Goal: Information Seeking & Learning: Find specific fact

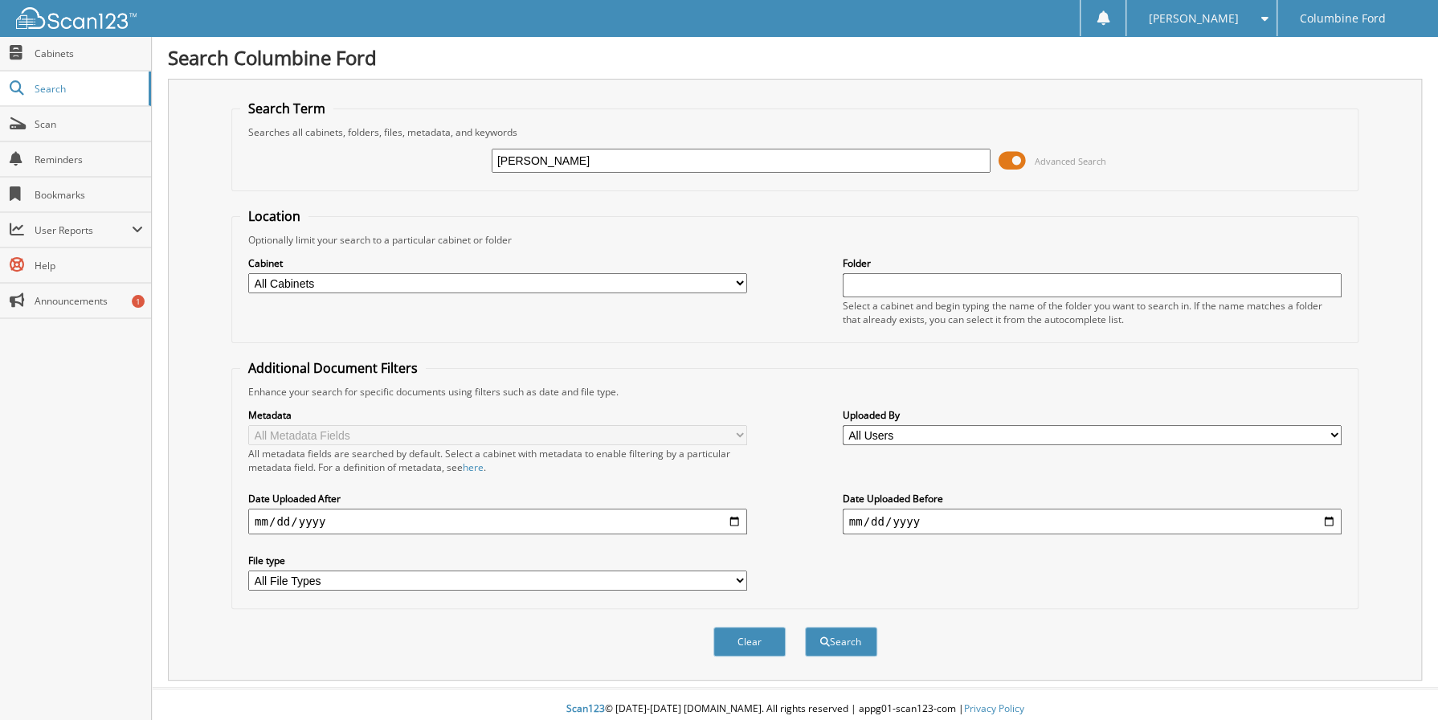
type input "[PERSON_NAME]"
click at [805, 627] on button "Search" at bounding box center [841, 642] width 72 height 30
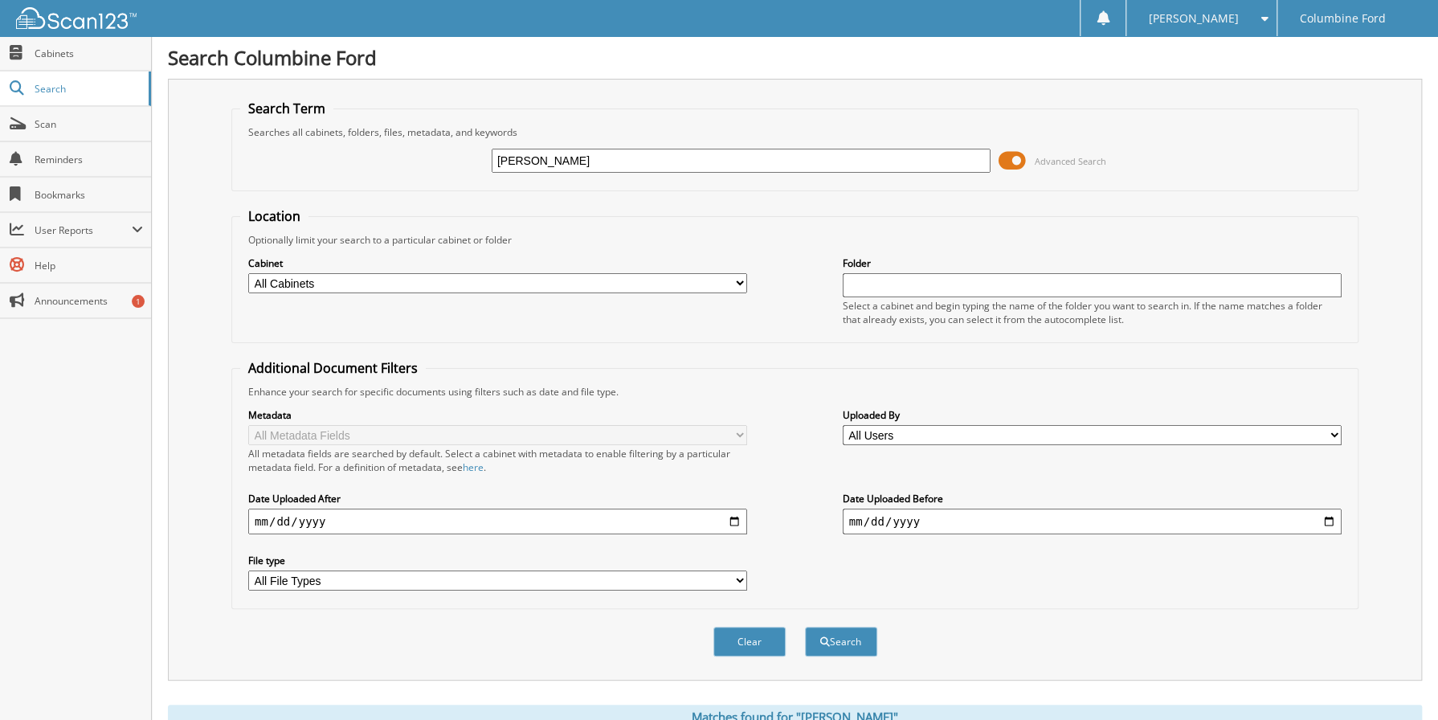
click at [1020, 161] on span at bounding box center [1012, 161] width 27 height 24
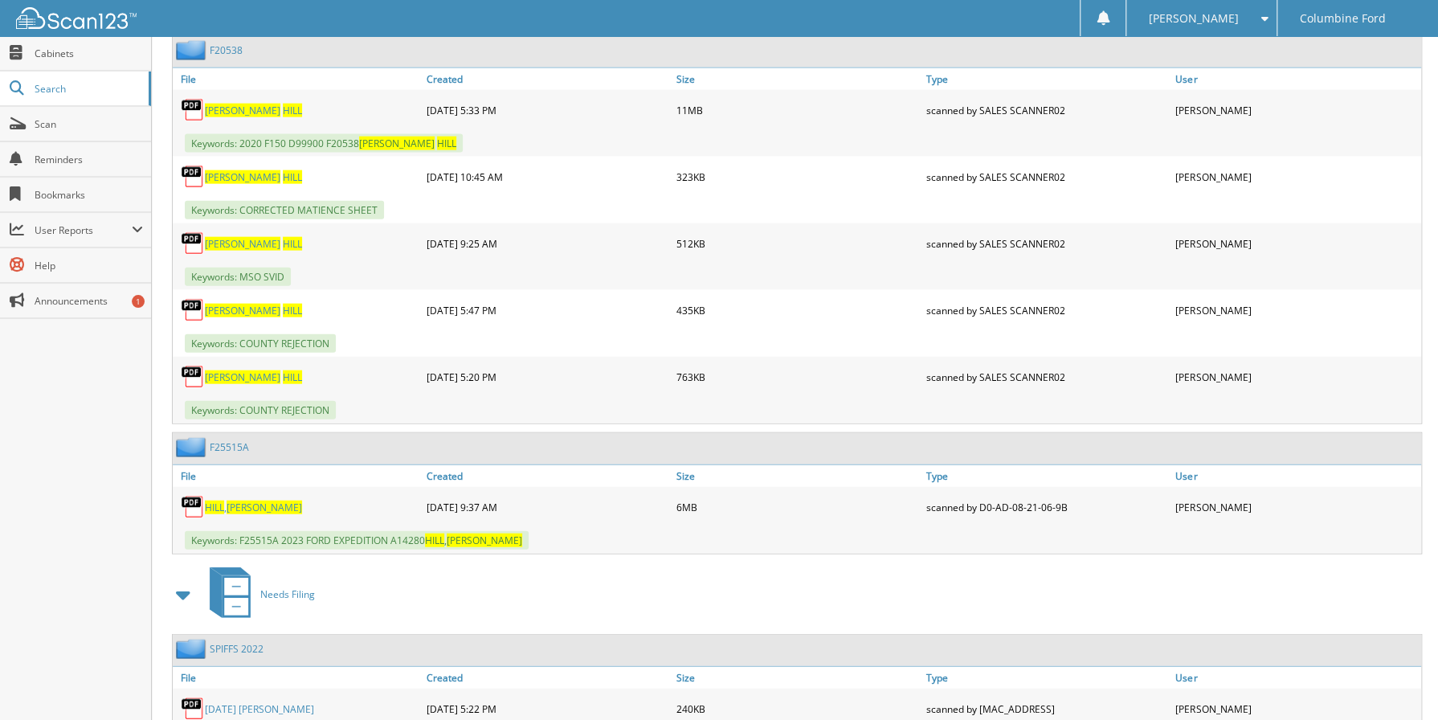
scroll to position [2292, 0]
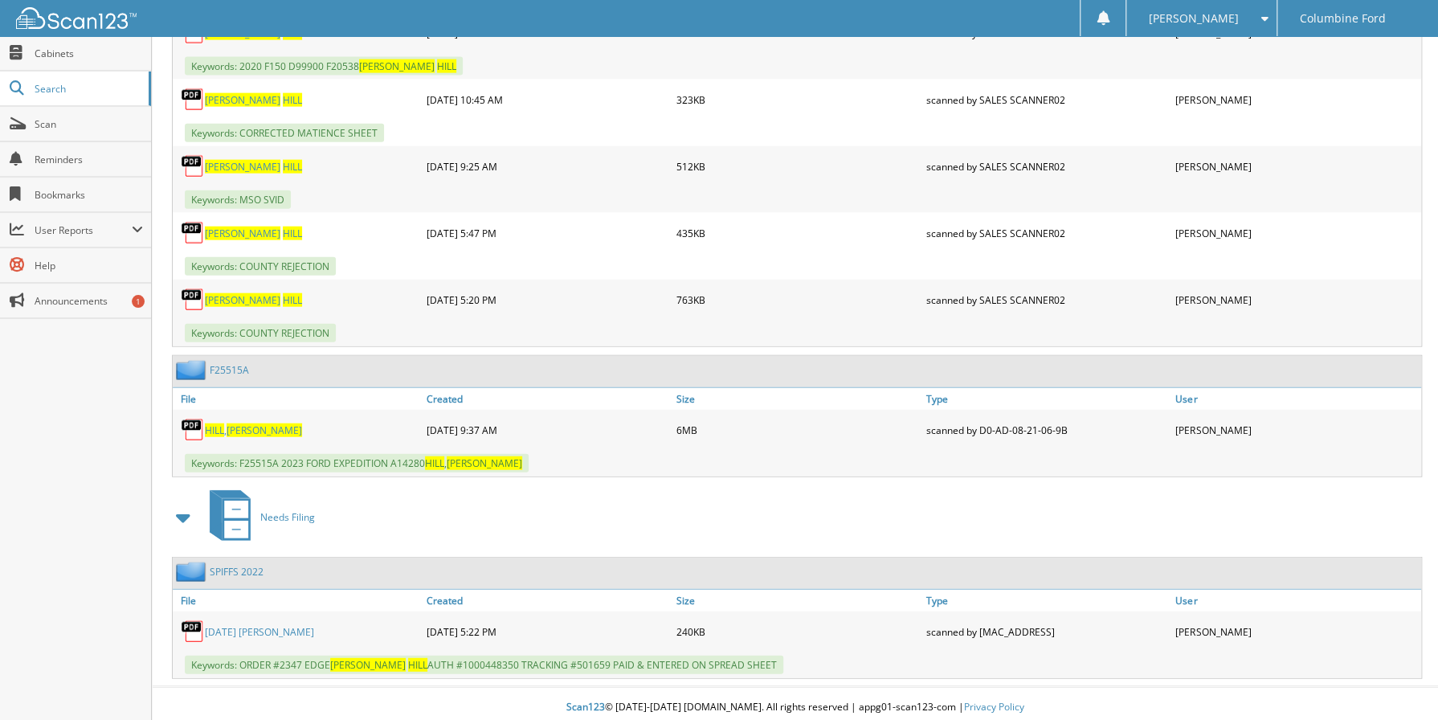
click at [249, 423] on span "HEATHER" at bounding box center [265, 430] width 76 height 14
click at [229, 625] on link "FEB 23 JOSH B" at bounding box center [259, 632] width 109 height 14
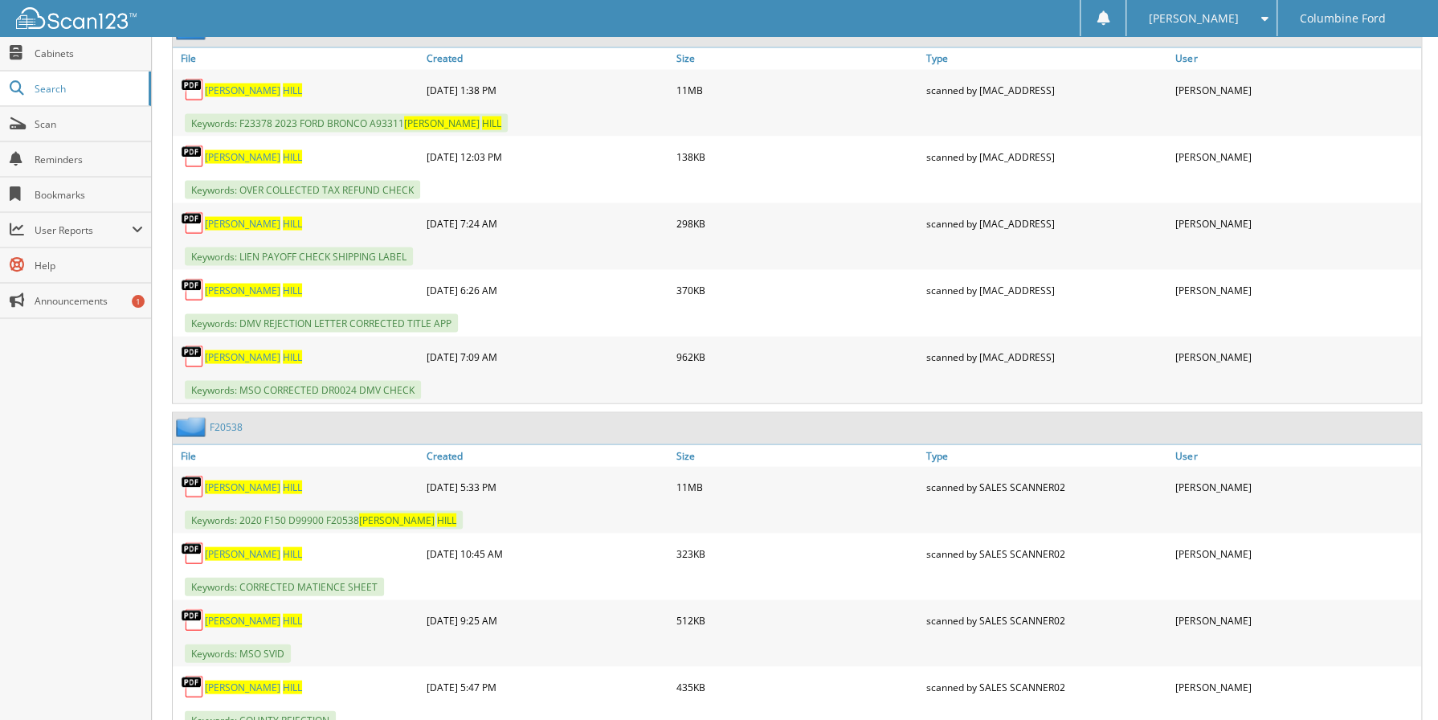
scroll to position [1809, 0]
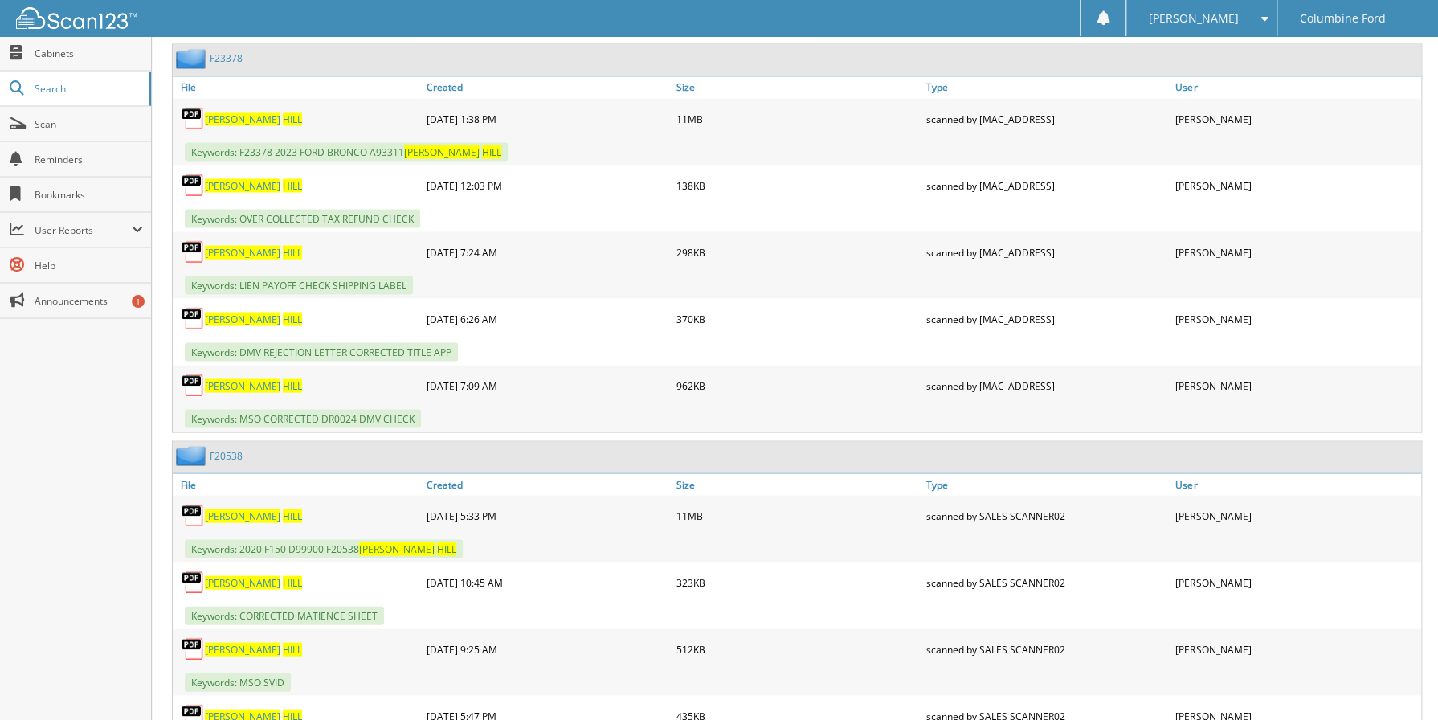
click at [283, 116] on span "HILL" at bounding box center [292, 119] width 19 height 14
click at [570, 345] on div "Keywords: DMV REJECTION LETTER CORRECTED TITLE APP" at bounding box center [797, 351] width 1249 height 27
